Goal: Task Accomplishment & Management: Use online tool/utility

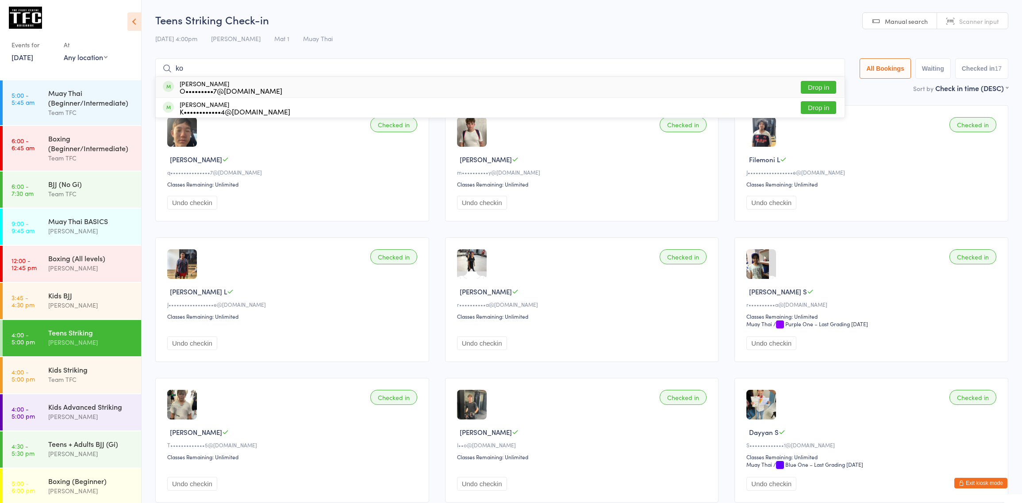
type input "k"
click at [994, 482] on button "Exit kiosk mode" at bounding box center [980, 483] width 53 height 11
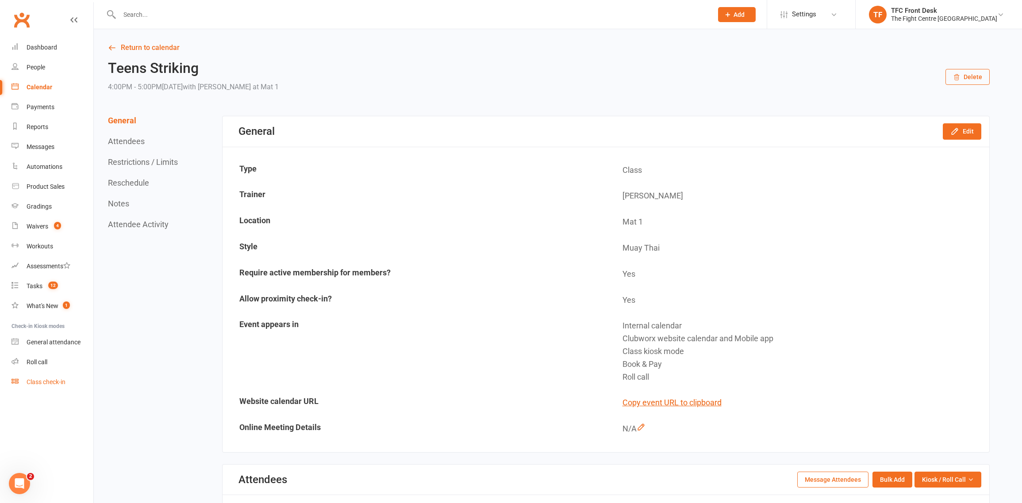
click at [16, 375] on link "Class check-in" at bounding box center [53, 382] width 82 height 20
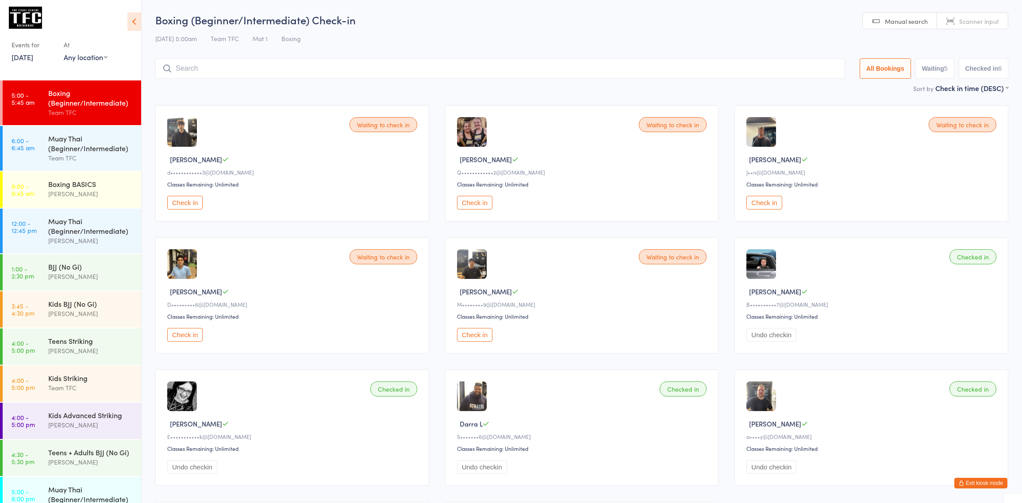
click at [66, 106] on div "Boxing (Beginner/Intermediate)" at bounding box center [90, 97] width 85 height 19
click at [219, 70] on input "search" at bounding box center [500, 73] width 690 height 20
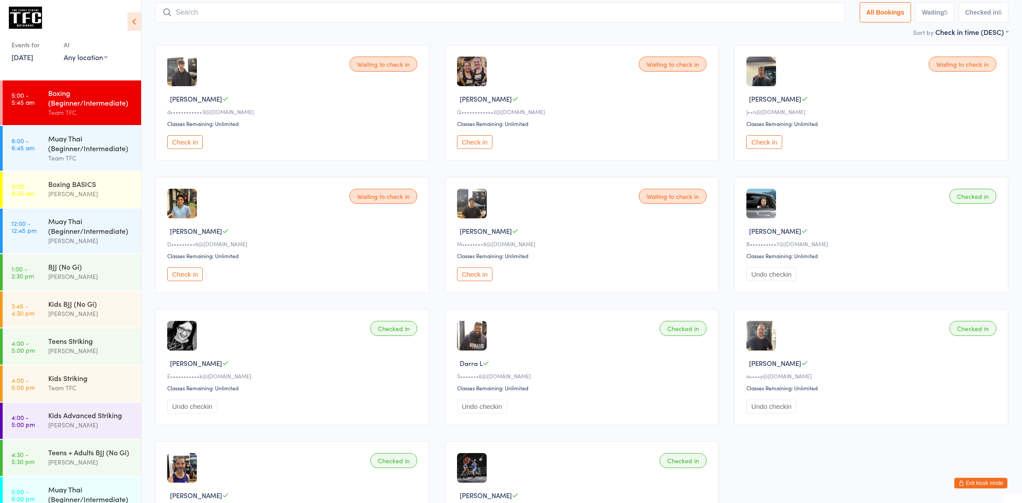
scroll to position [63, 0]
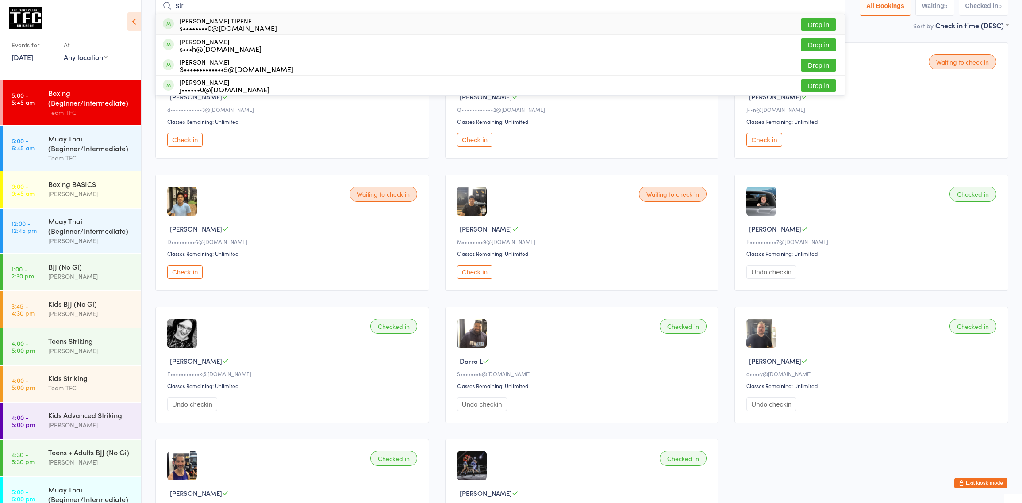
type input "str"
click at [802, 22] on button "Drop in" at bounding box center [818, 24] width 35 height 13
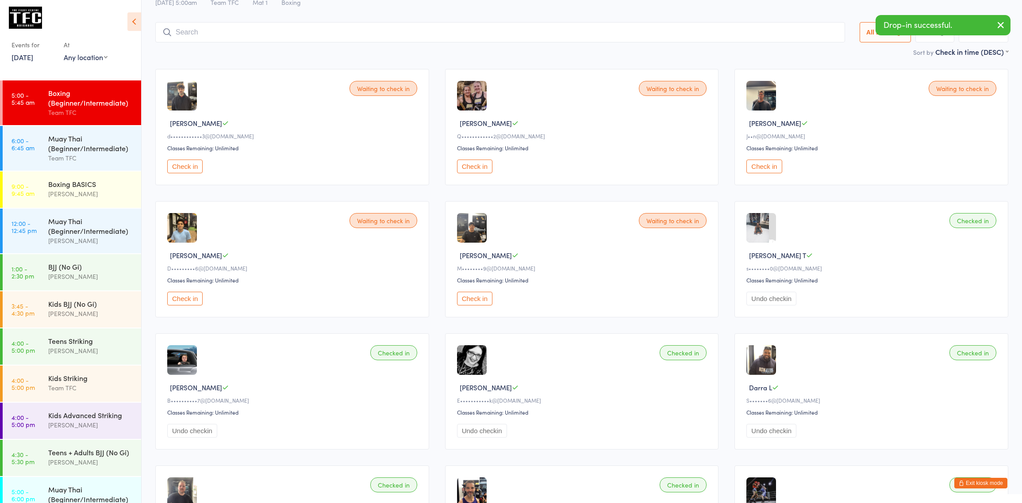
scroll to position [11, 0]
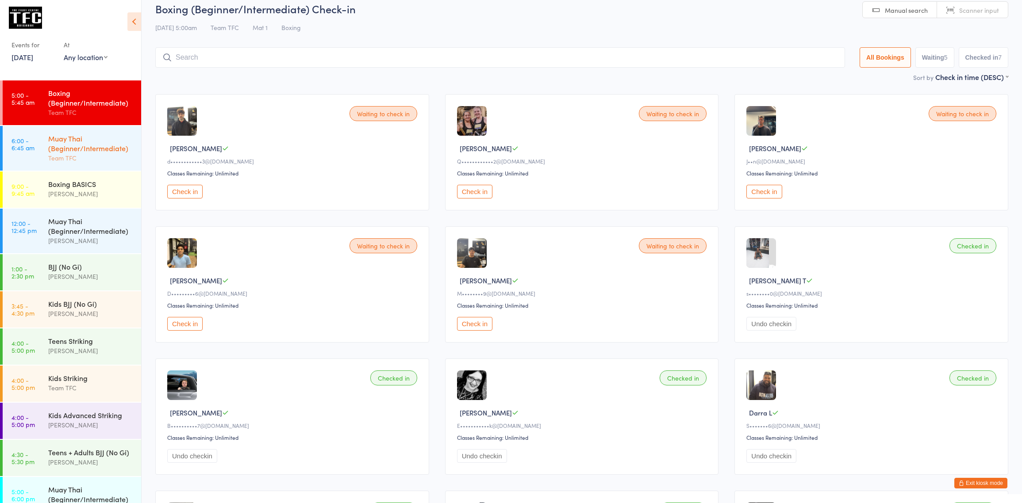
click at [85, 138] on div "Muay Thai (Beginner/Intermediate)" at bounding box center [90, 143] width 85 height 19
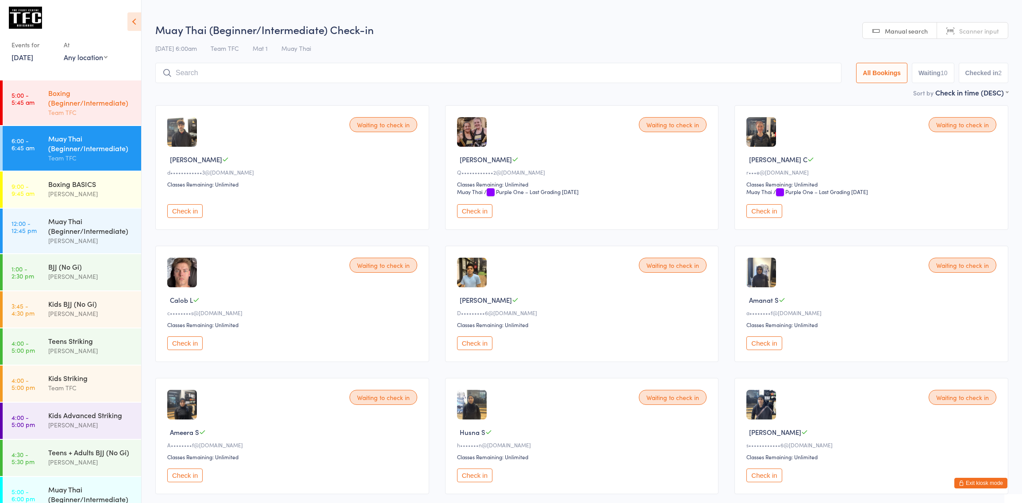
click at [83, 116] on div "Team TFC" at bounding box center [90, 112] width 85 height 10
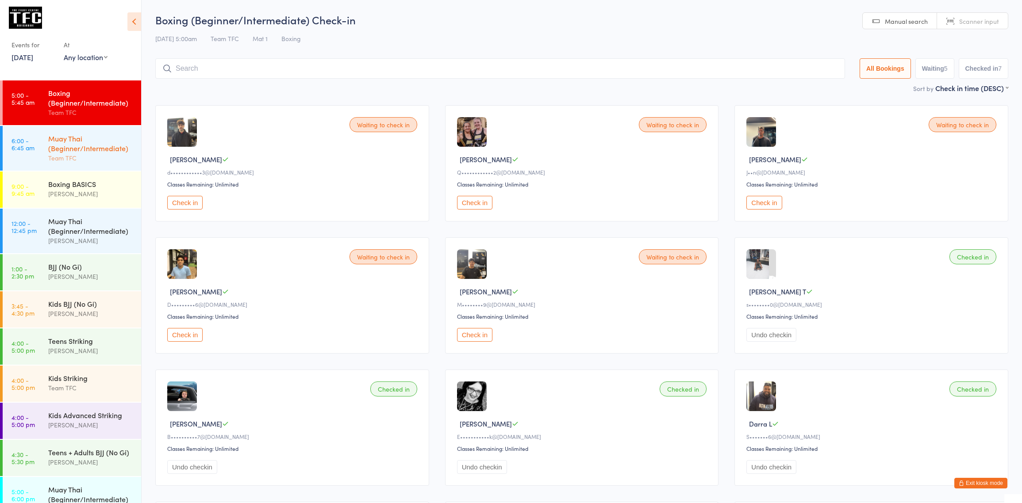
click at [38, 160] on link "6:00 - 6:45 am Muay Thai (Beginner/Intermediate) Team TFC" at bounding box center [72, 148] width 138 height 45
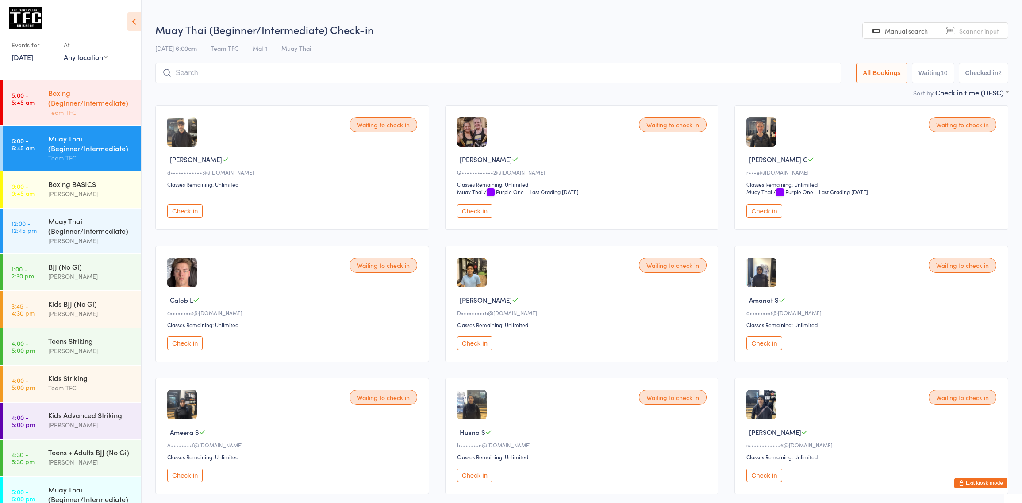
click at [89, 106] on div "Boxing (Beginner/Intermediate)" at bounding box center [90, 97] width 85 height 19
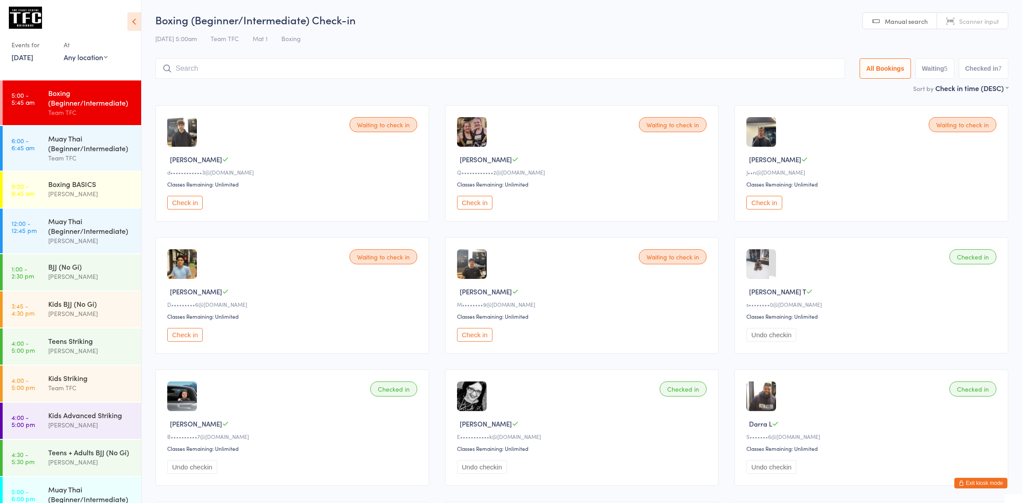
click at [35, 114] on link "5:00 - 5:45 am Boxing (Beginner/Intermediate) Team TFC" at bounding box center [72, 103] width 138 height 45
